Goal: Navigation & Orientation: Find specific page/section

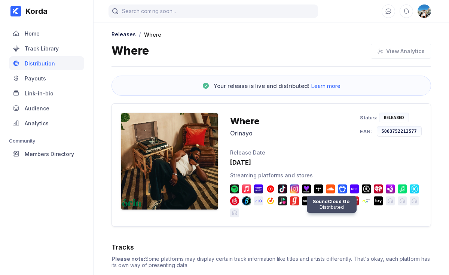
click at [328, 188] on img at bounding box center [330, 188] width 9 height 9
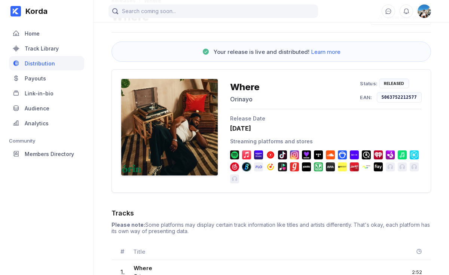
scroll to position [65, 0]
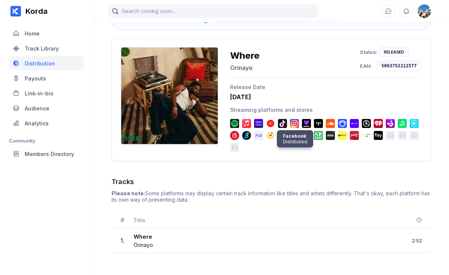
click at [298, 122] on img at bounding box center [294, 123] width 9 height 9
click at [247, 97] on div "24 October 2025" at bounding box center [326, 96] width 192 height 7
click at [244, 68] on div "Orinayo" at bounding box center [245, 67] width 30 height 7
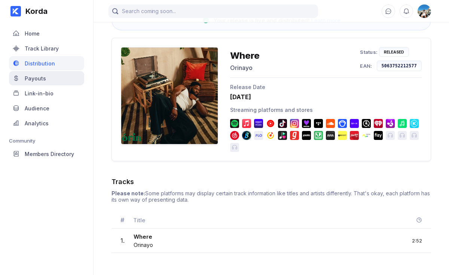
click at [45, 77] on div "Payouts" at bounding box center [35, 78] width 21 height 6
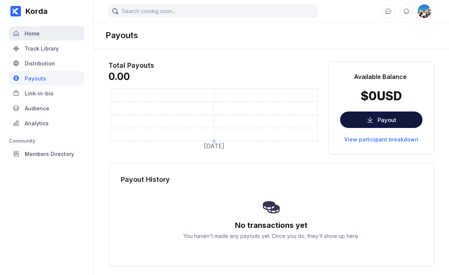
click at [44, 34] on div "Home" at bounding box center [46, 33] width 75 height 14
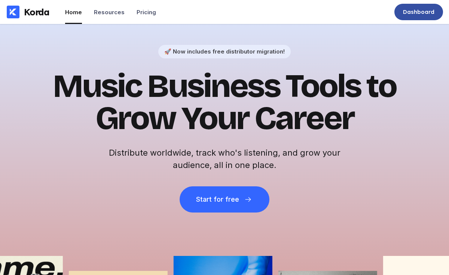
click at [401, 16] on div "Dashboard" at bounding box center [418, 12] width 49 height 16
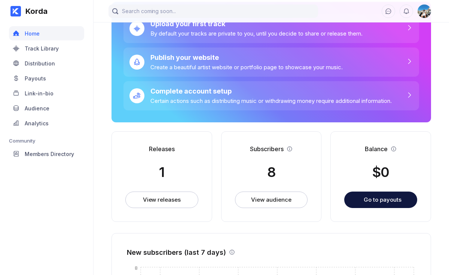
scroll to position [62, 0]
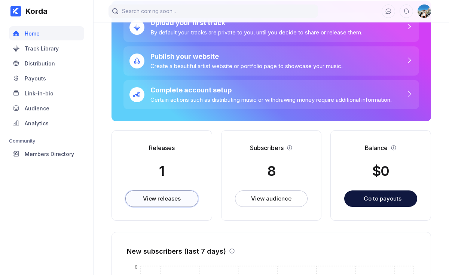
click at [175, 196] on div "View releases" at bounding box center [162, 198] width 38 height 7
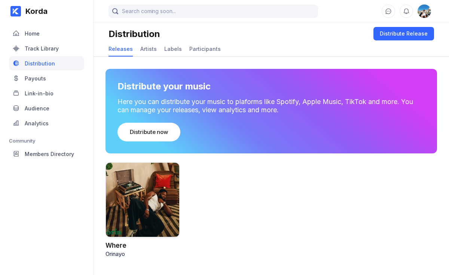
click at [148, 185] on div at bounding box center [142, 199] width 74 height 75
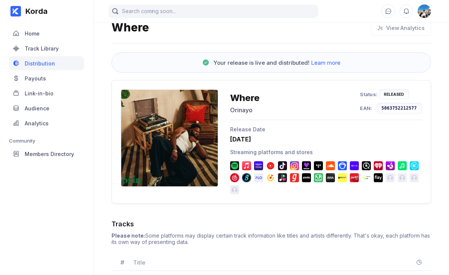
scroll to position [29, 0]
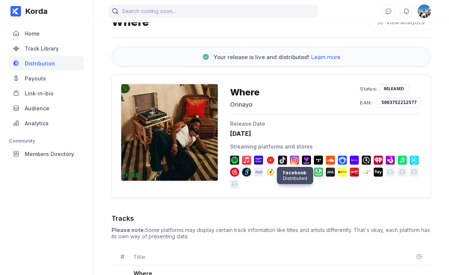
click at [294, 158] on img at bounding box center [294, 160] width 9 height 9
click at [324, 58] on span "Learn more" at bounding box center [326, 56] width 30 height 7
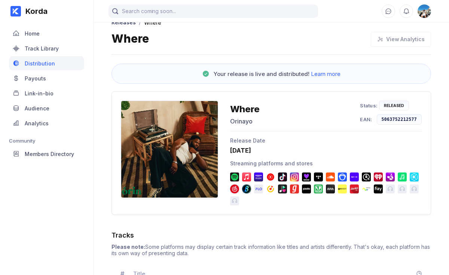
scroll to position [6, 0]
